Goal: Find specific page/section: Find specific page/section

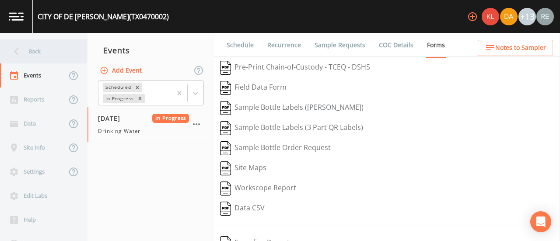
click at [33, 50] on div "Back" at bounding box center [39, 51] width 79 height 24
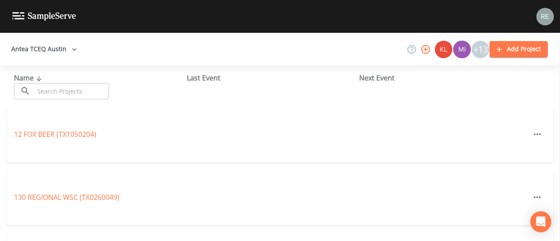
click at [49, 94] on input "text" at bounding box center [71, 91] width 75 height 16
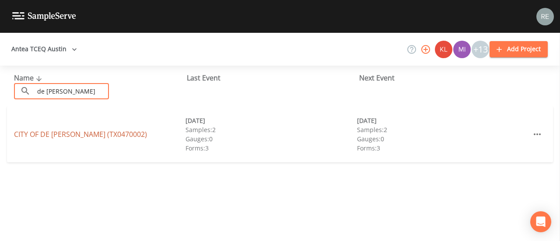
type input "de [PERSON_NAME]"
click at [49, 132] on link "[GEOGRAPHIC_DATA][PERSON_NAME] (TX0470002)" at bounding box center [80, 134] width 133 height 10
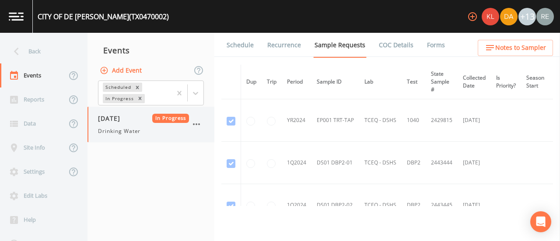
click at [142, 130] on div "Drinking Water" at bounding box center [143, 131] width 91 height 8
click at [427, 50] on link "Forms" at bounding box center [435, 45] width 21 height 24
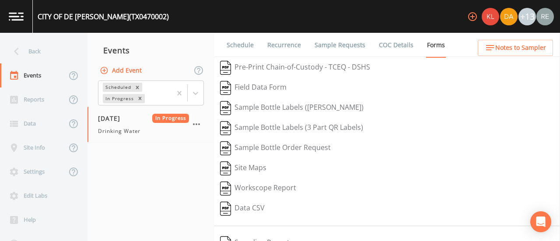
scroll to position [73, 0]
